Goal: Task Accomplishment & Management: Complete application form

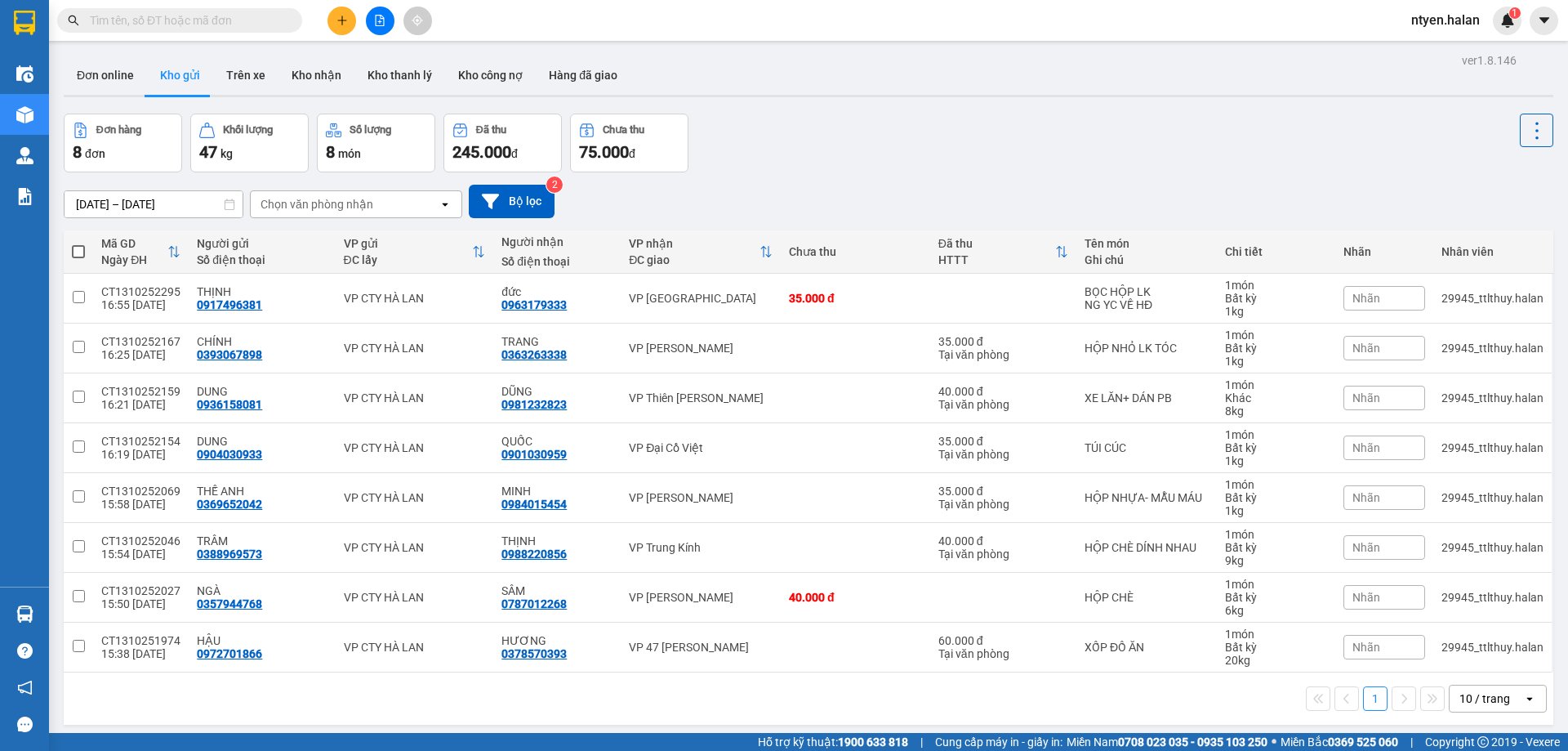
click at [247, 20] on input "text" at bounding box center [186, 20] width 192 height 18
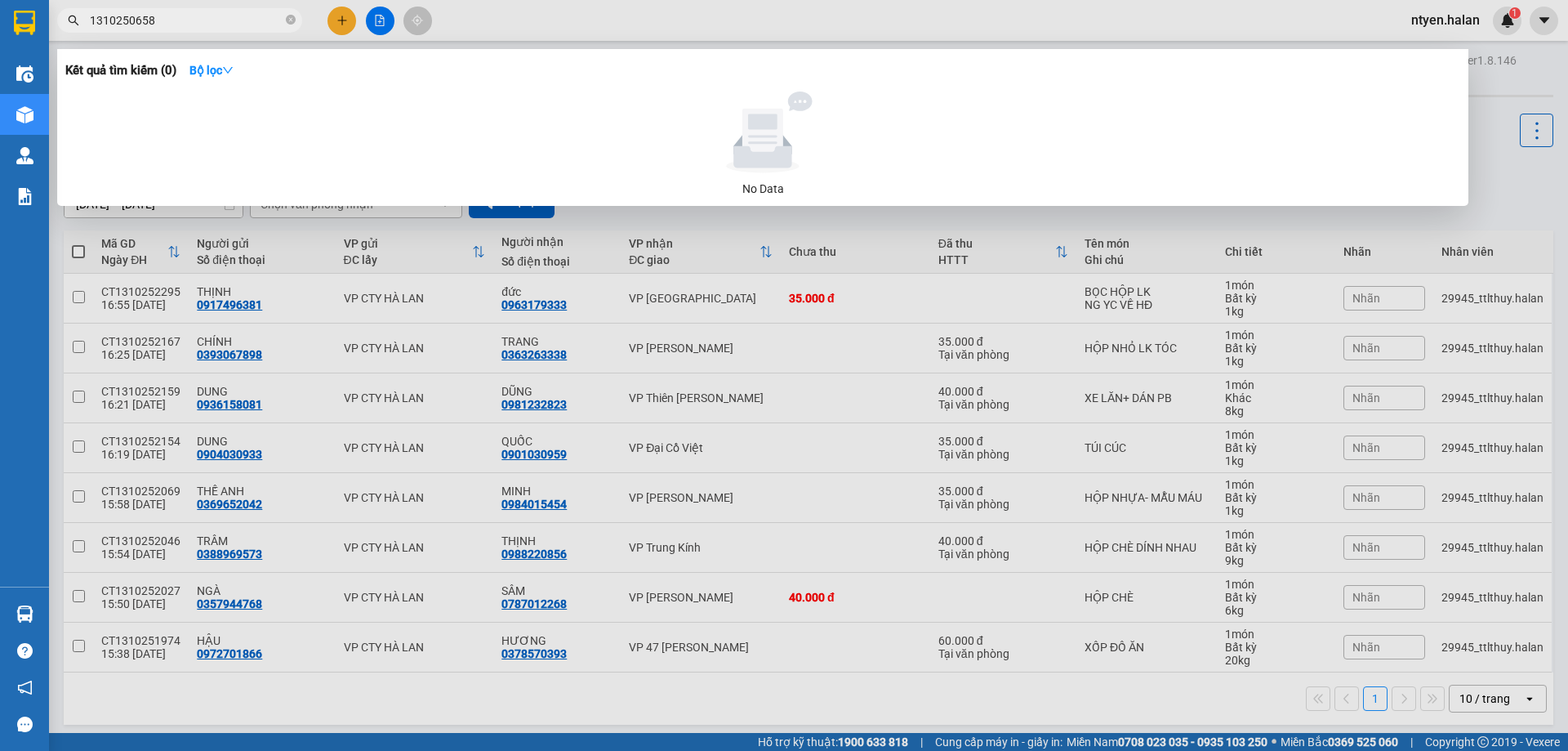
type input "1310250658"
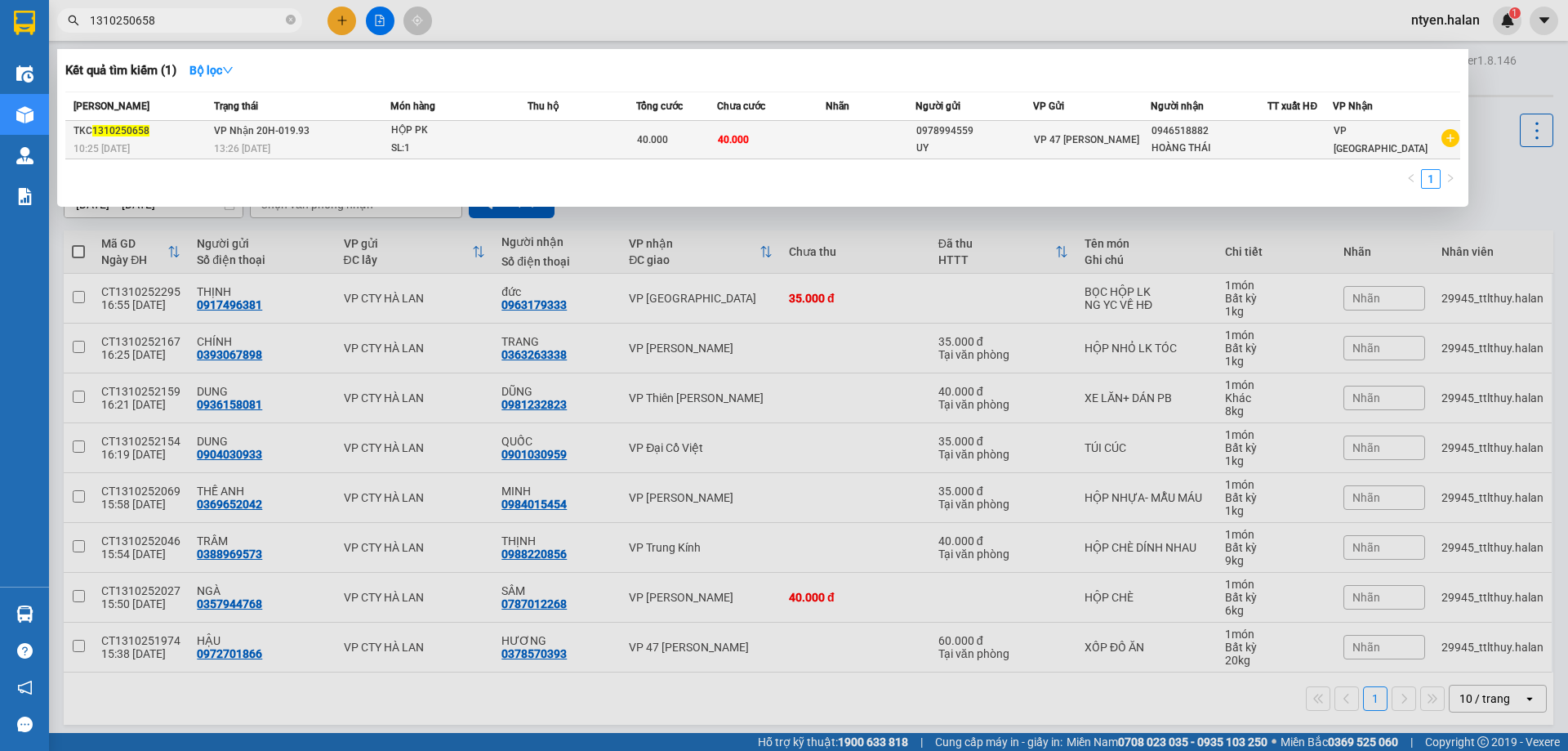
click at [145, 141] on div "10:25 - 13/10" at bounding box center [141, 148] width 136 height 18
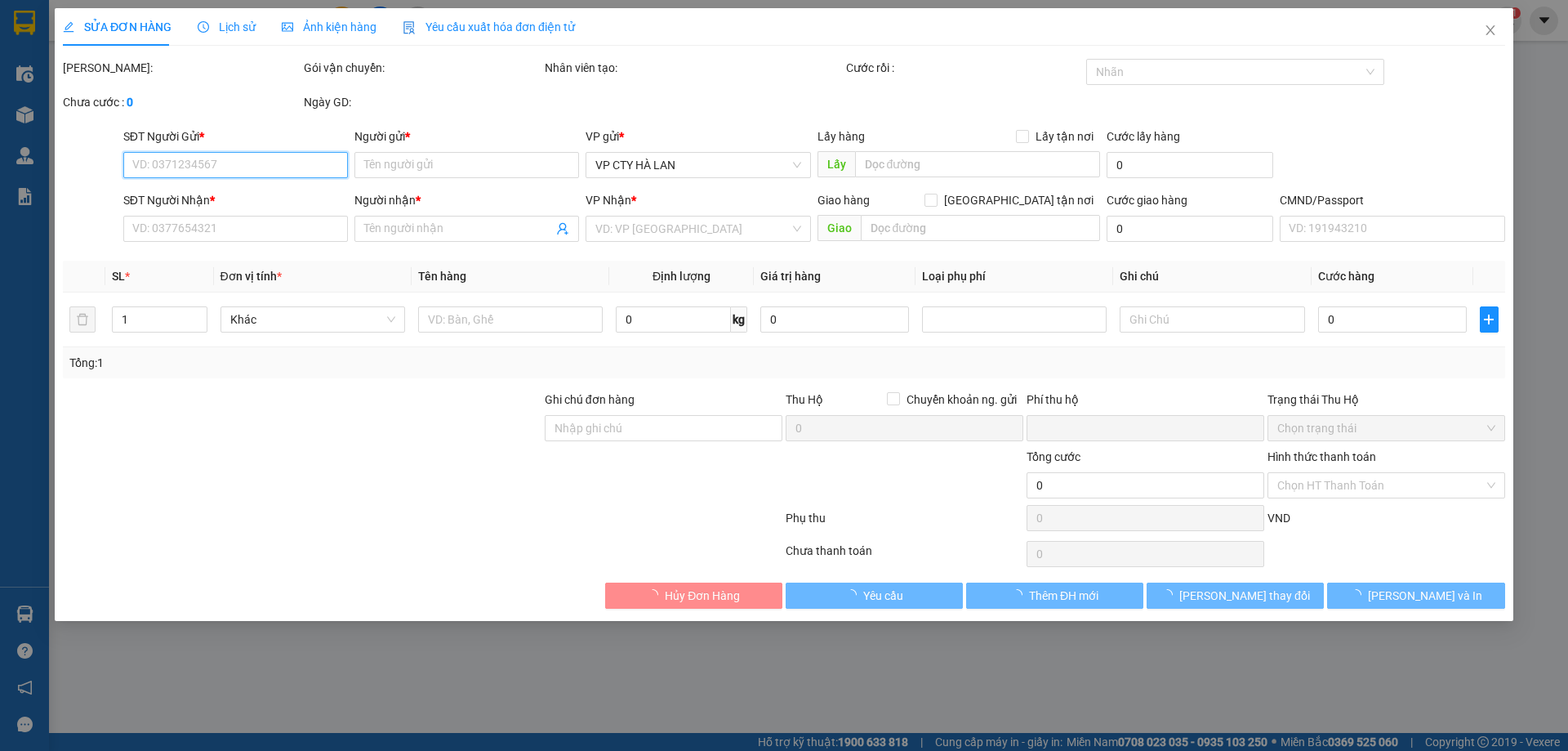
type input "0978994559"
type input "UY"
type input "0946518882"
type input "HOÀNG THÁI"
type input "0"
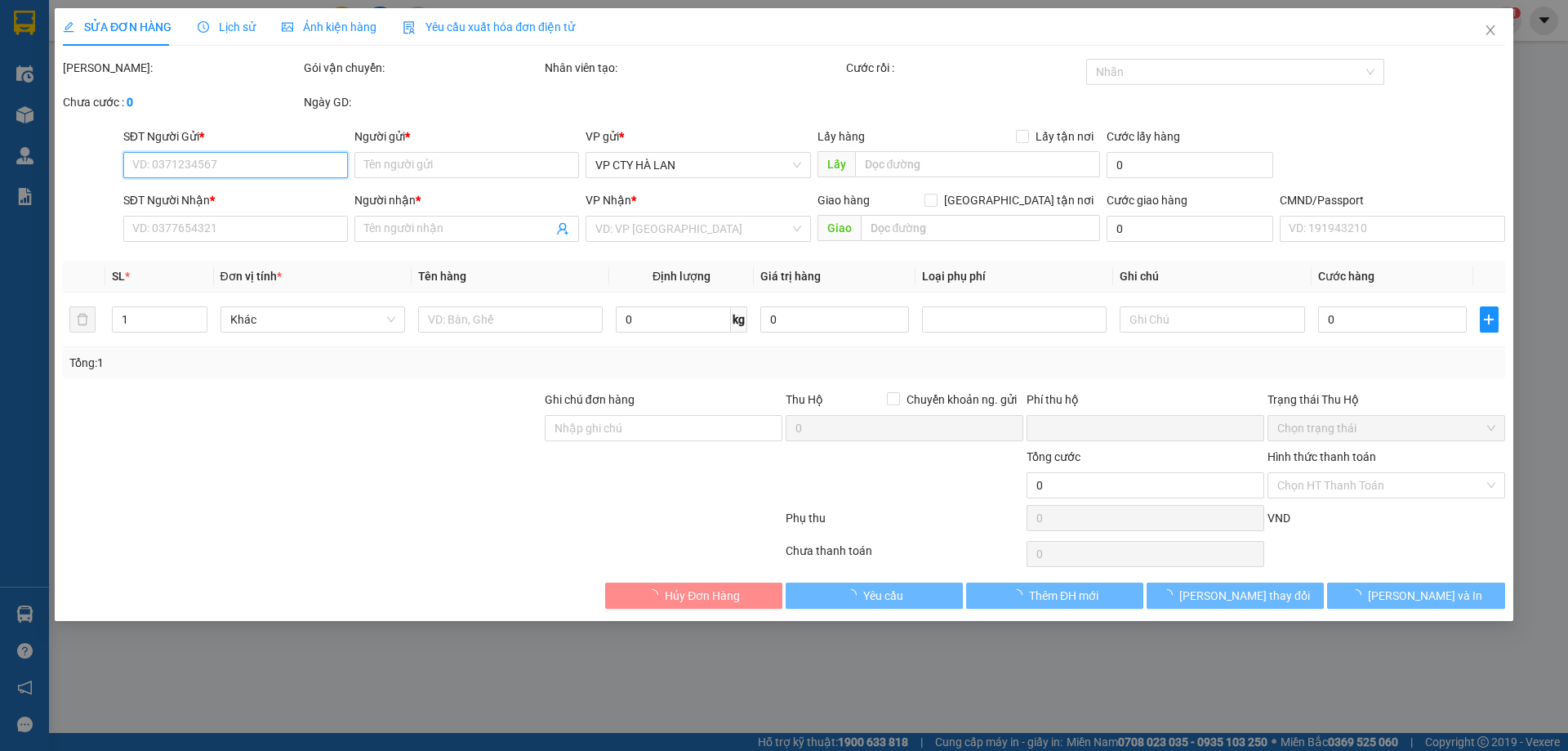
type input "40.000"
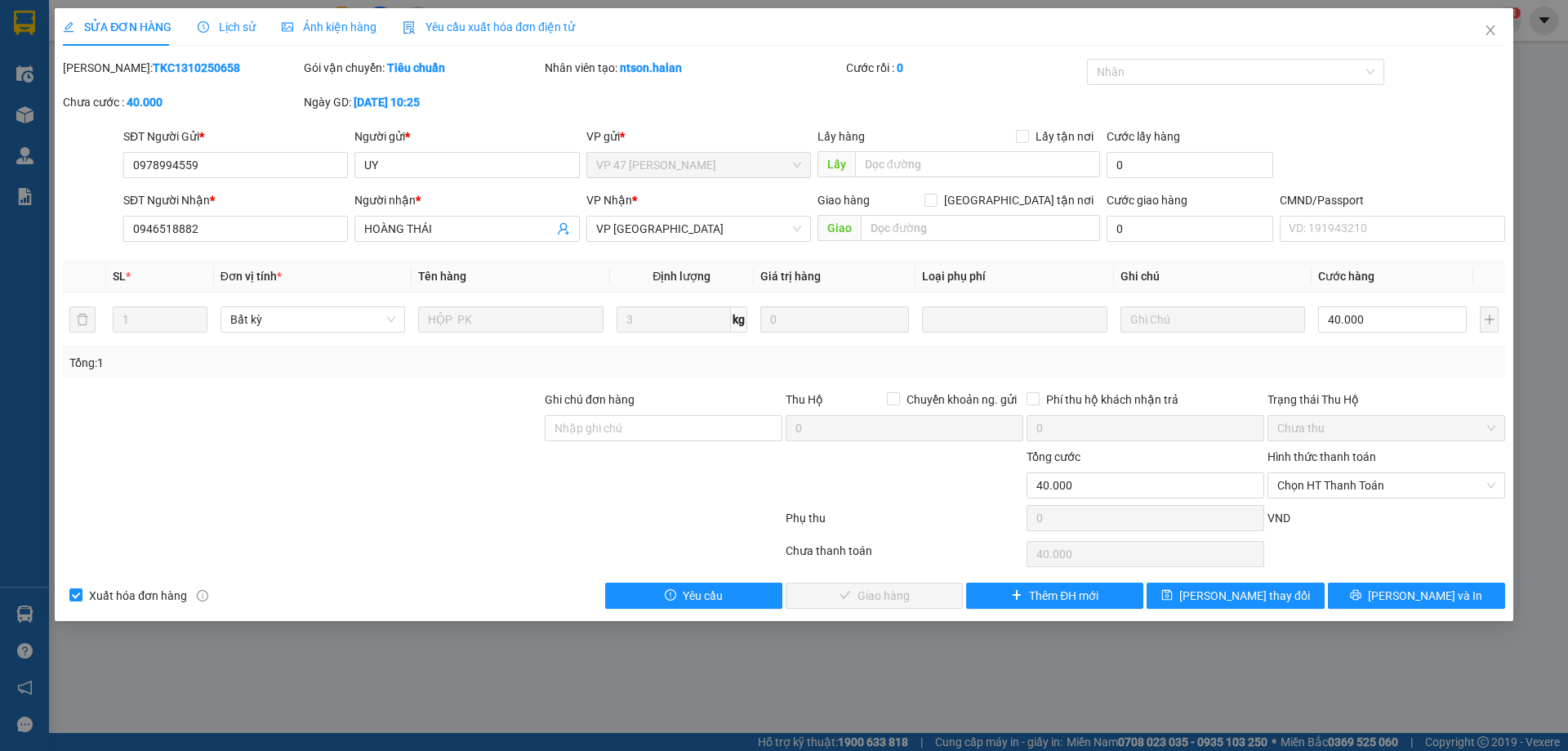
click at [428, 23] on span "Yêu cầu xuất hóa đơn điện tử" at bounding box center [488, 27] width 172 height 13
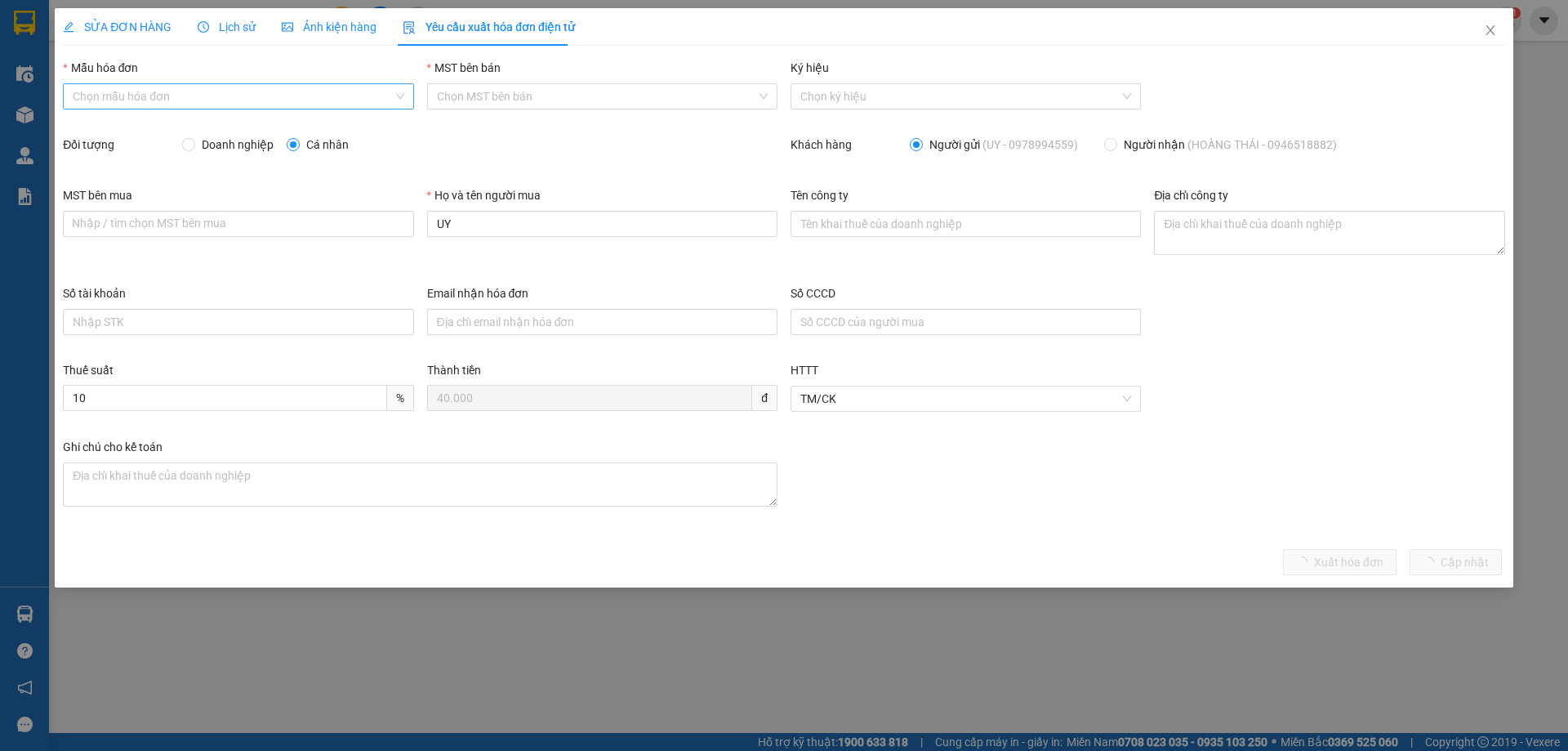
click at [87, 85] on input "Mẫu hóa đơn" at bounding box center [232, 97] width 320 height 24
click at [90, 125] on div "1C25MPN" at bounding box center [238, 128] width 331 height 18
type input "8"
click at [187, 144] on input "Doanh nghiệp" at bounding box center [188, 144] width 11 height 11
radio input "true"
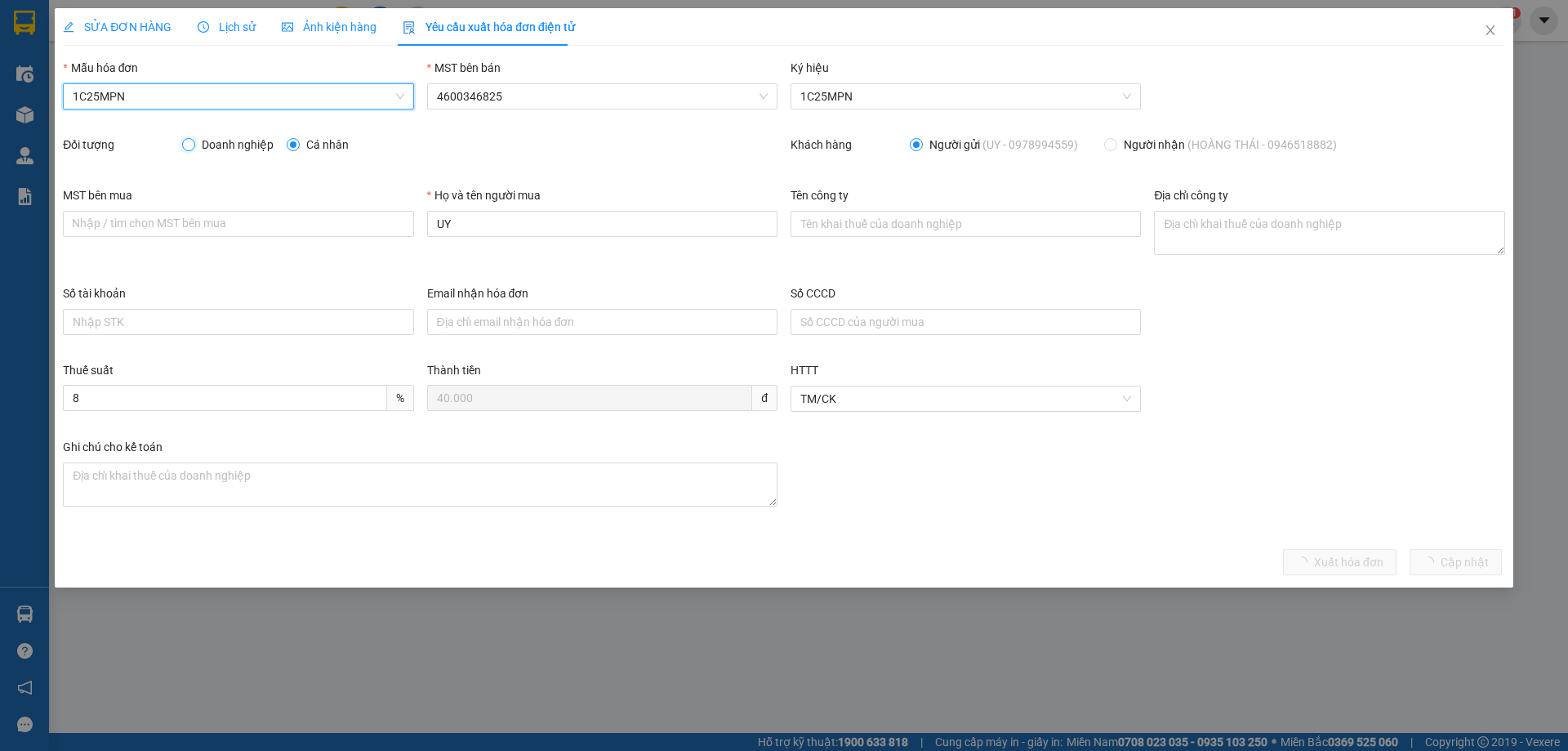
radio input "false"
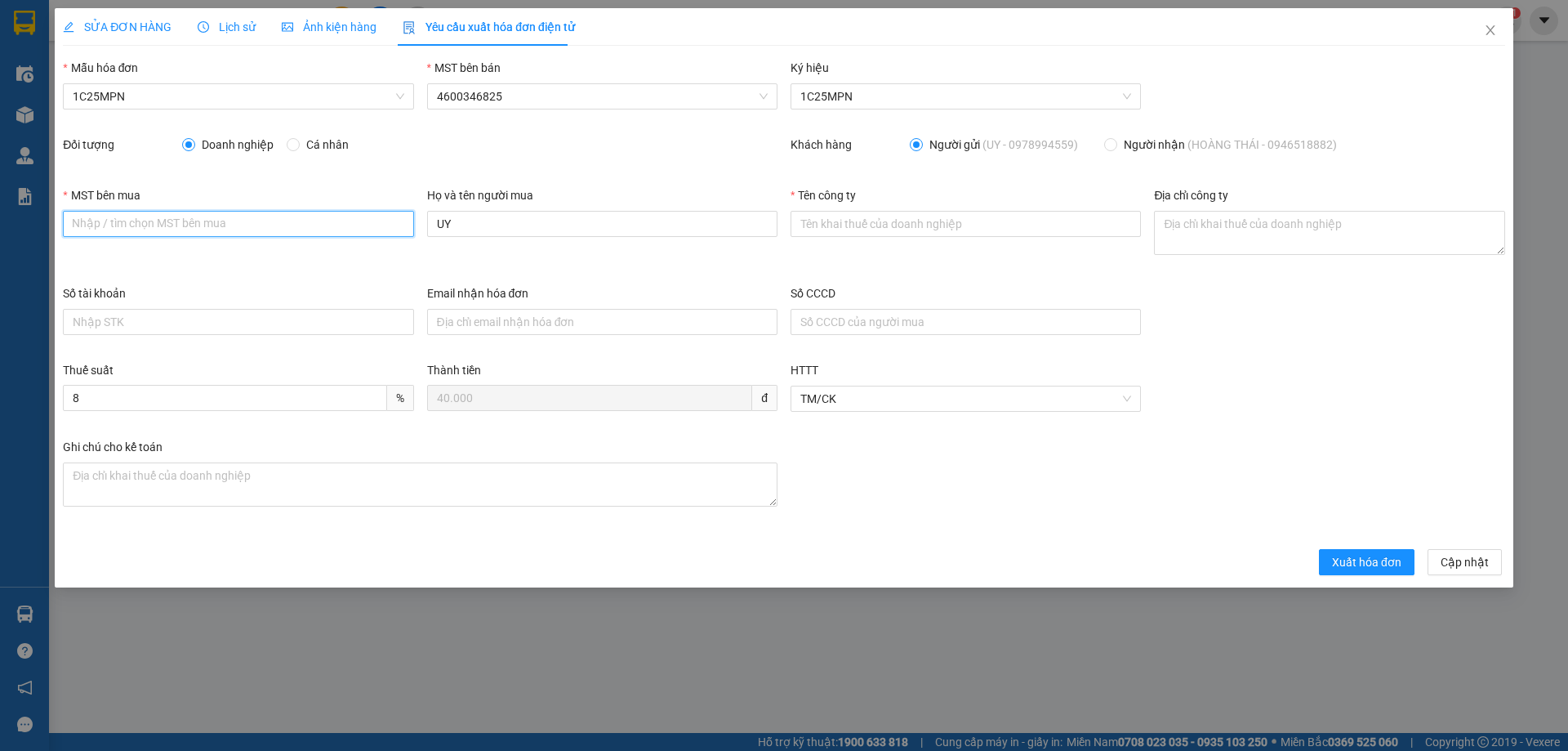
click at [134, 226] on input "MST bên mua" at bounding box center [238, 224] width 350 height 26
paste input "4600412757"
type input "4600412757"
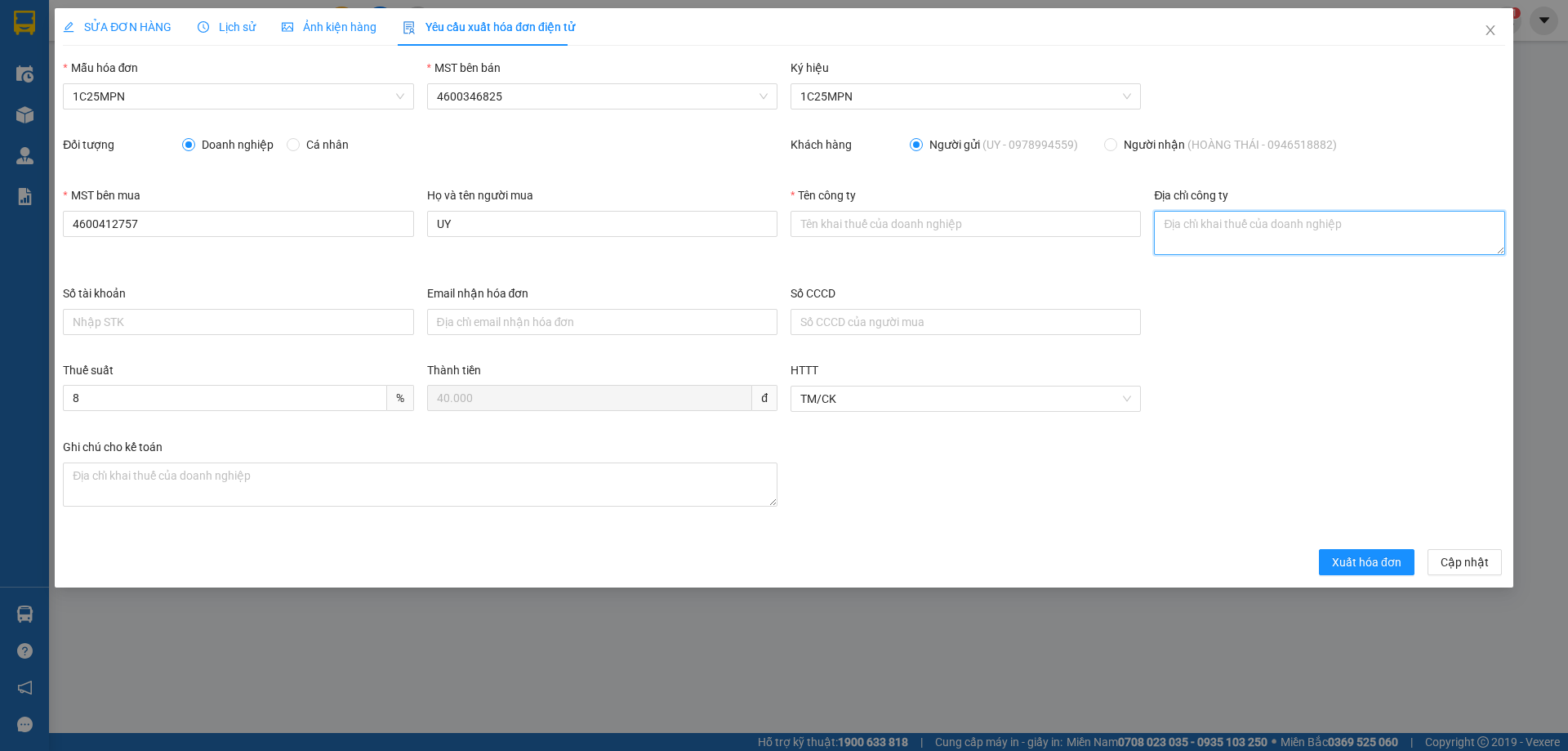
click at [1178, 224] on textarea "Địa chỉ công ty" at bounding box center [1328, 232] width 350 height 44
paste textarea "Cụm công nghiệp số 2, Phường Tích Lương, Tỉnh Thái Nguyên, Việt Nam"
type textarea "Cụm công nghiệp số 2, Phường Tích Lương, Tỉnh Thái Nguyên, Việt Nam"
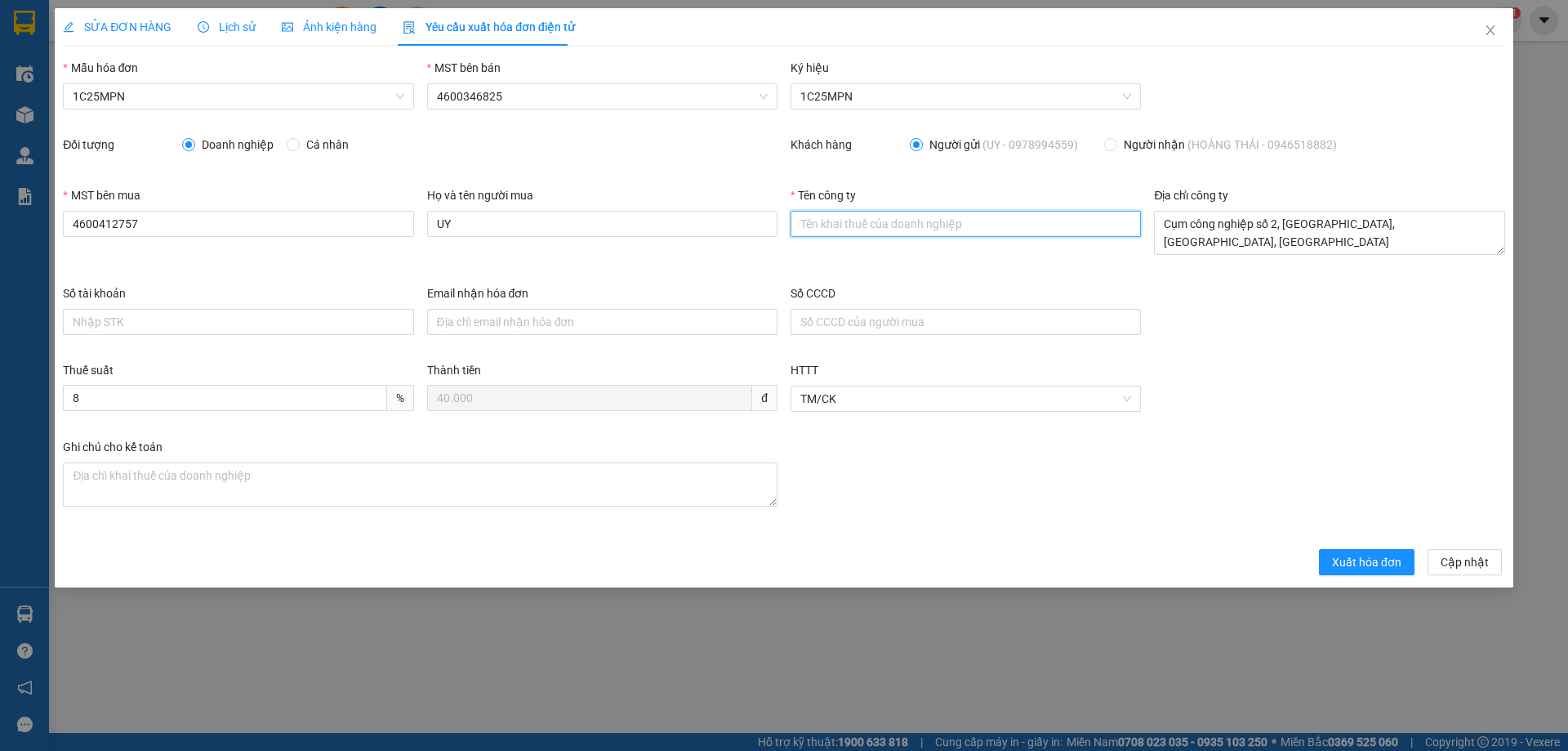
click at [802, 228] on input "Tên công ty" at bounding box center [965, 224] width 350 height 26
paste input "CÔNG TY CỔ PHẦN HOÀNG THÁI"
type input "CÔNG TY CỔ PHẦN HOÀNG THÁI"
drag, startPoint x: 147, startPoint y: 24, endPoint x: 393, endPoint y: 36, distance: 246.3
click at [151, 24] on span "SỬA ĐƠN HÀNG" at bounding box center [117, 27] width 109 height 13
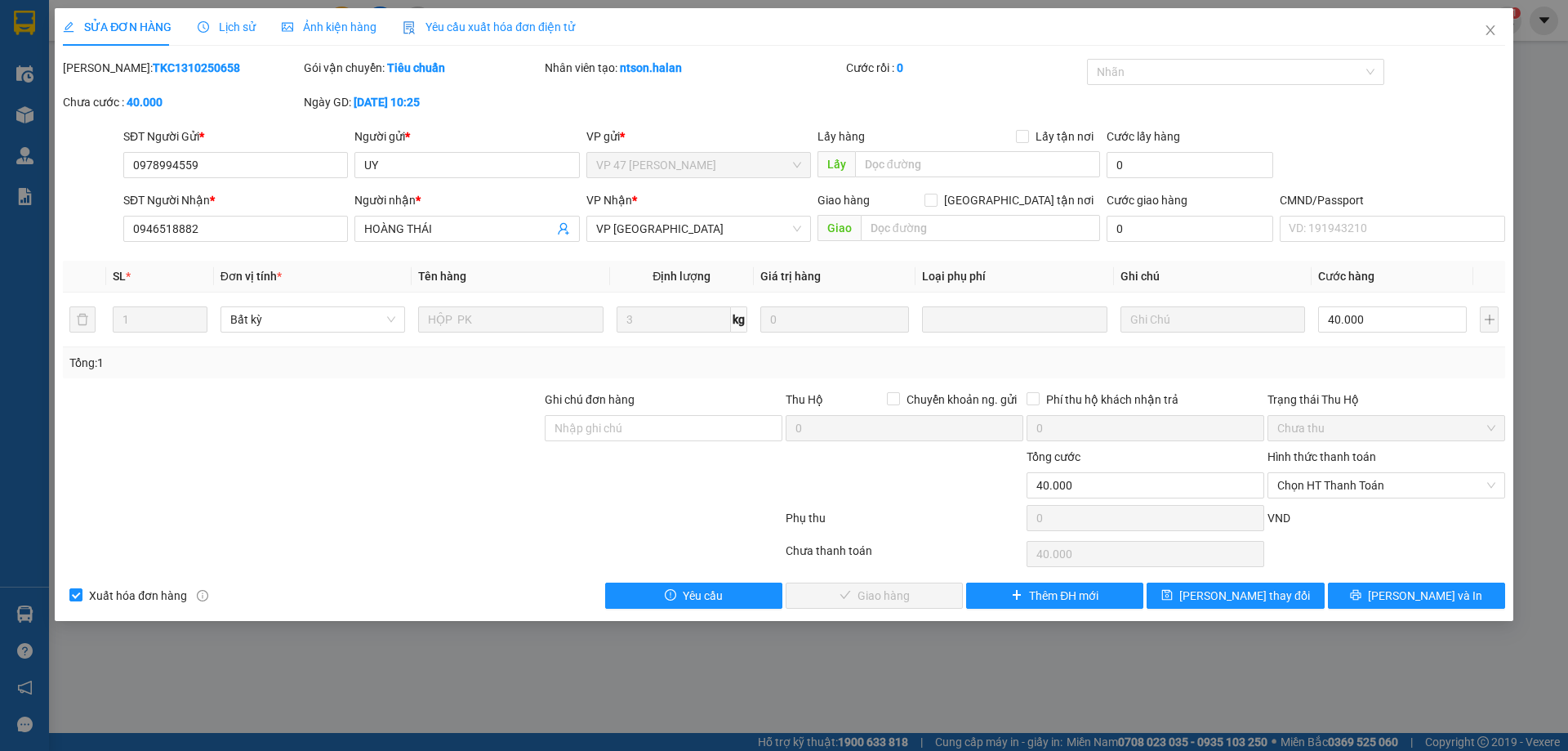
drag, startPoint x: 460, startPoint y: 31, endPoint x: 261, endPoint y: 37, distance: 199.1
click at [460, 30] on span "Yêu cầu xuất hóa đơn điện tử" at bounding box center [488, 27] width 172 height 13
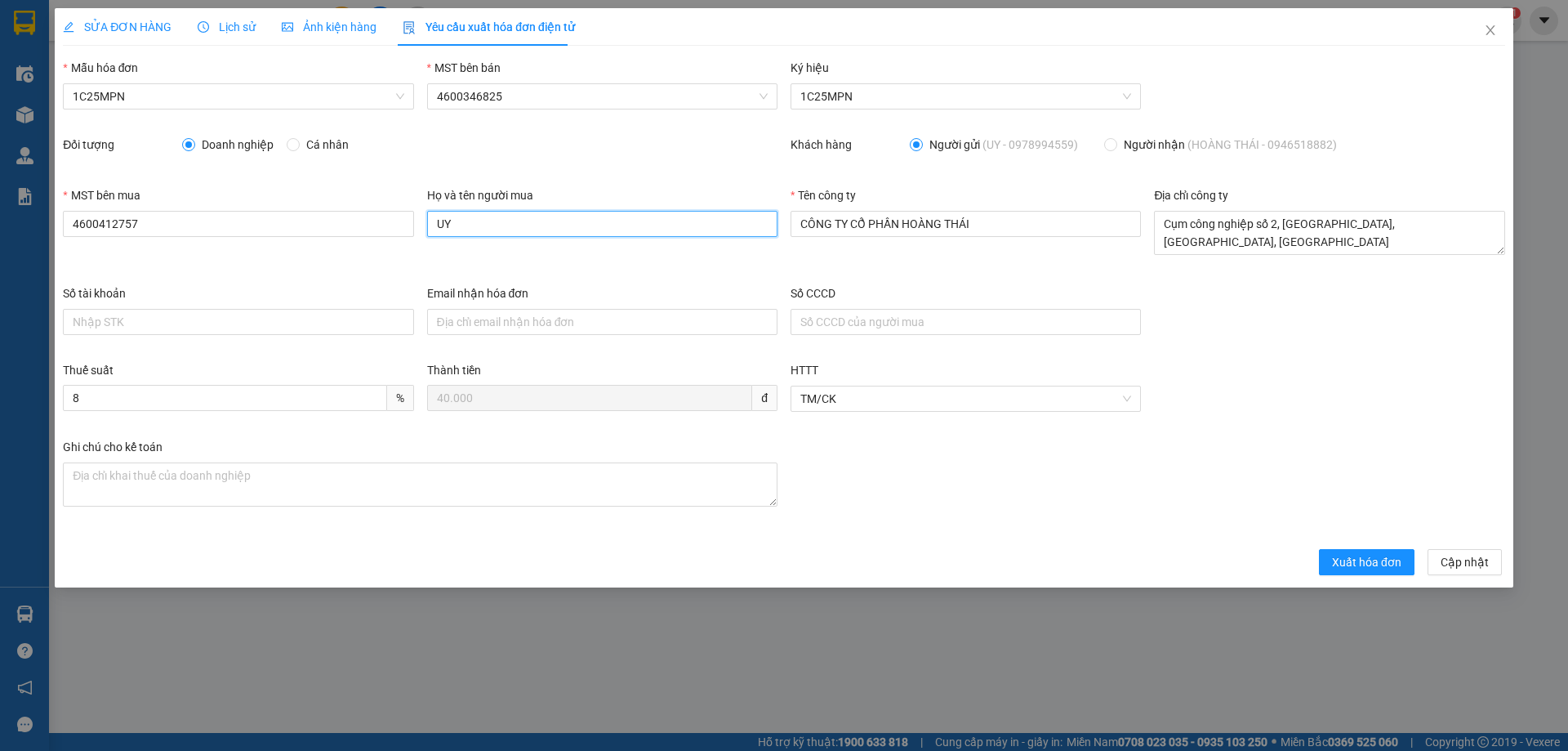
drag, startPoint x: 581, startPoint y: 225, endPoint x: 419, endPoint y: 223, distance: 162.0
click at [416, 222] on div "MST bên mua 4600412757 Họ và tên người mua UY Tên công ty CÔNG TY CỔ PHẦN HOÀNG…" at bounding box center [784, 234] width 1456 height 98
paste input "Nguyễn Thị Thúy"
type input "Nguyễn Thị Thúy"
click at [1348, 570] on span "Xuất hóa đơn" at bounding box center [1366, 561] width 70 height 18
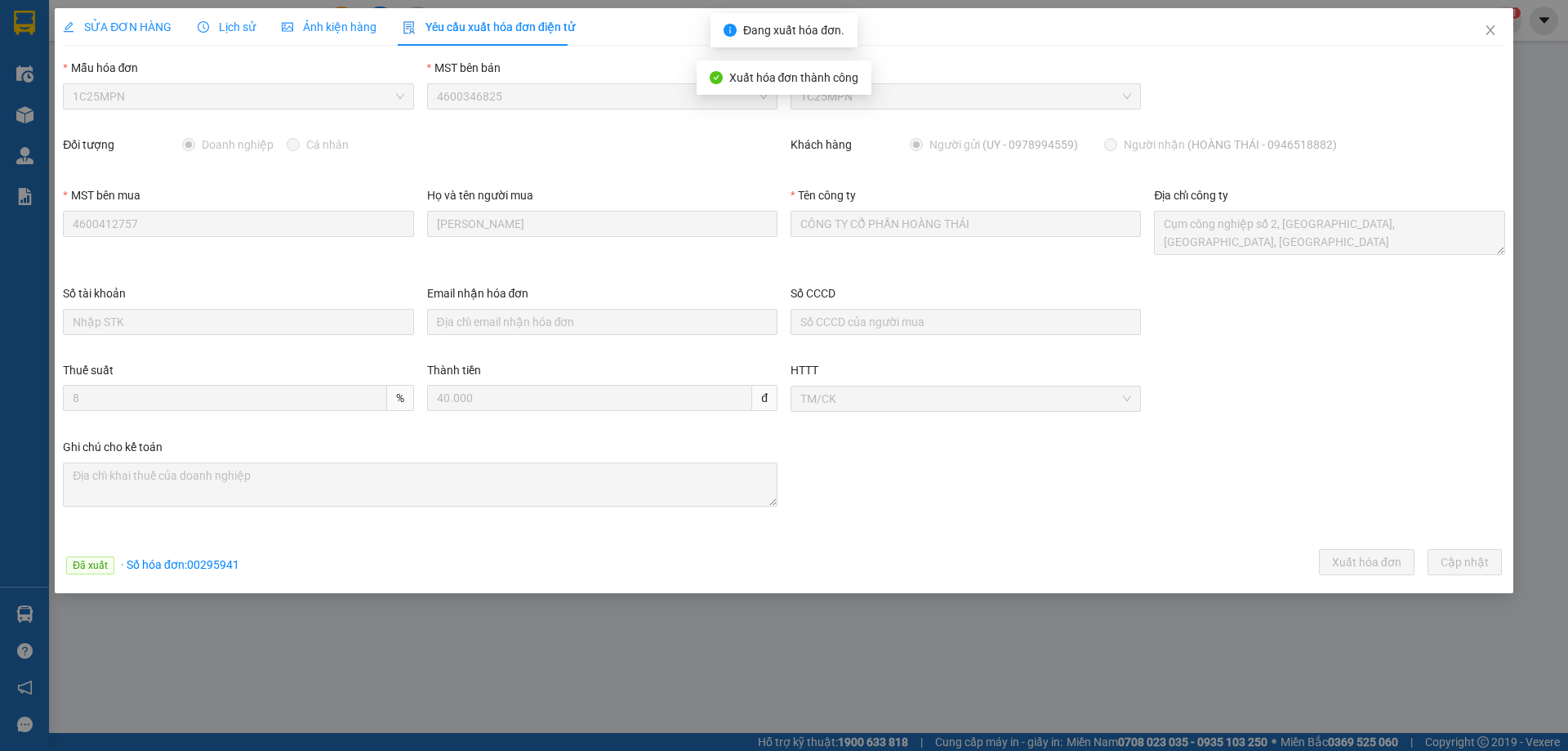
click at [229, 560] on span "· Số hóa đơn: 00295941" at bounding box center [179, 564] width 118 height 13
copy span "00295941"
click at [213, 565] on span "· Số hóa đơn: 00295941" at bounding box center [179, 564] width 118 height 13
